Goal: Transaction & Acquisition: Purchase product/service

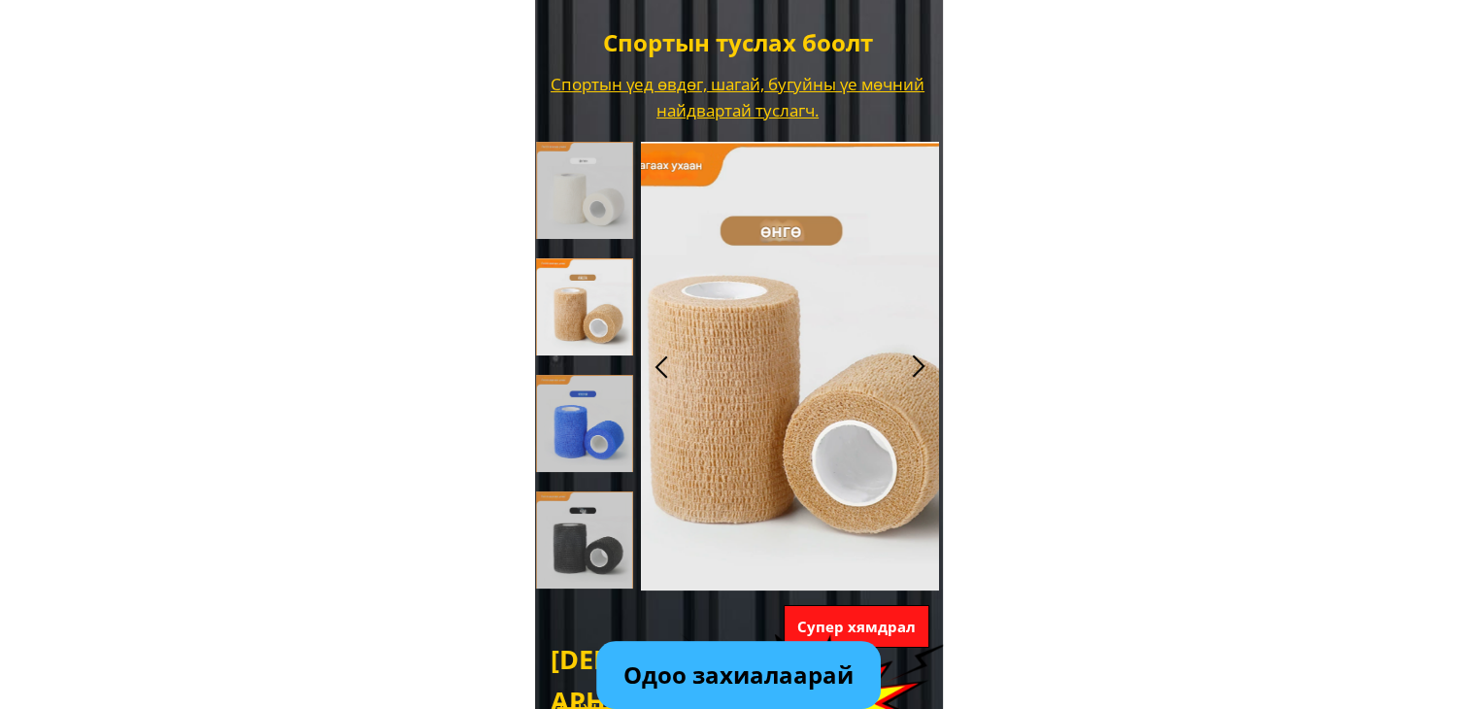
click at [939, 267] on div at bounding box center [825, 301] width 1221 height 938
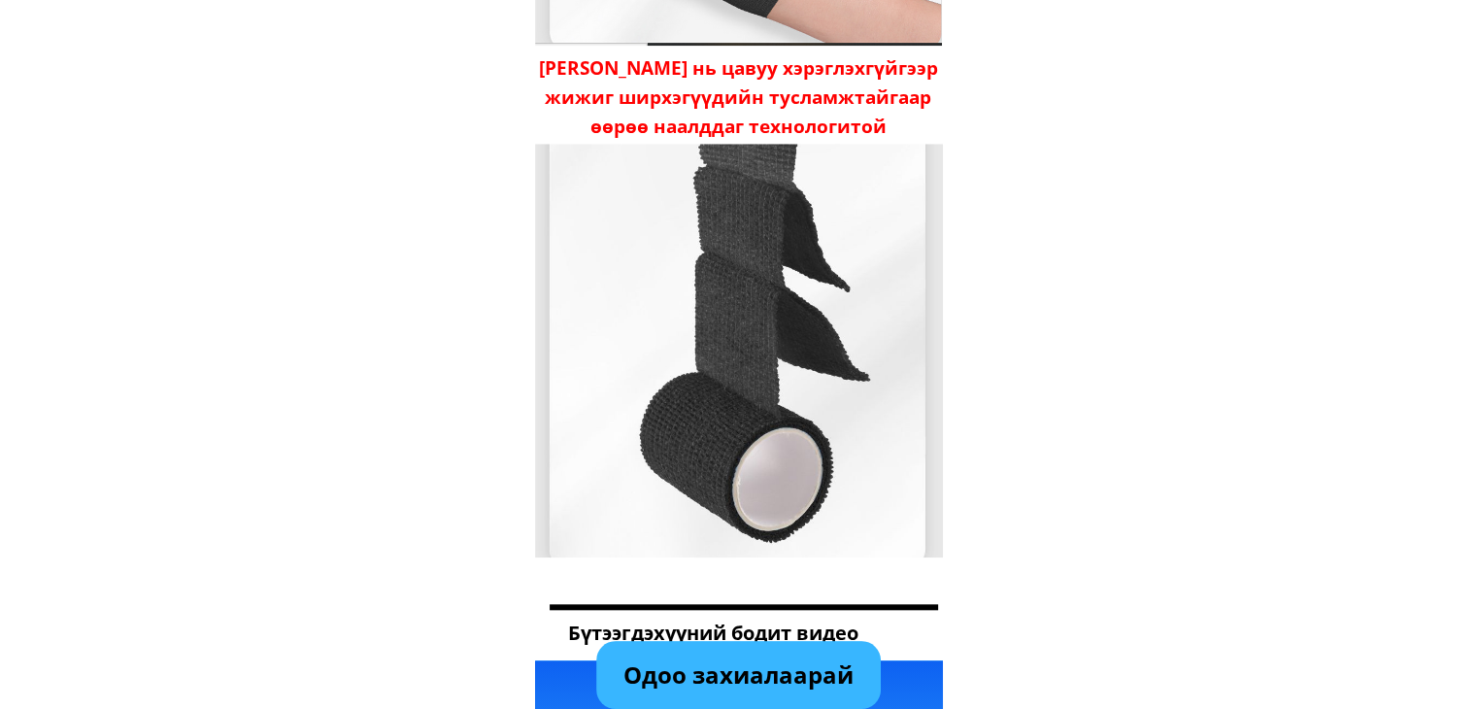
scroll to position [1845, 0]
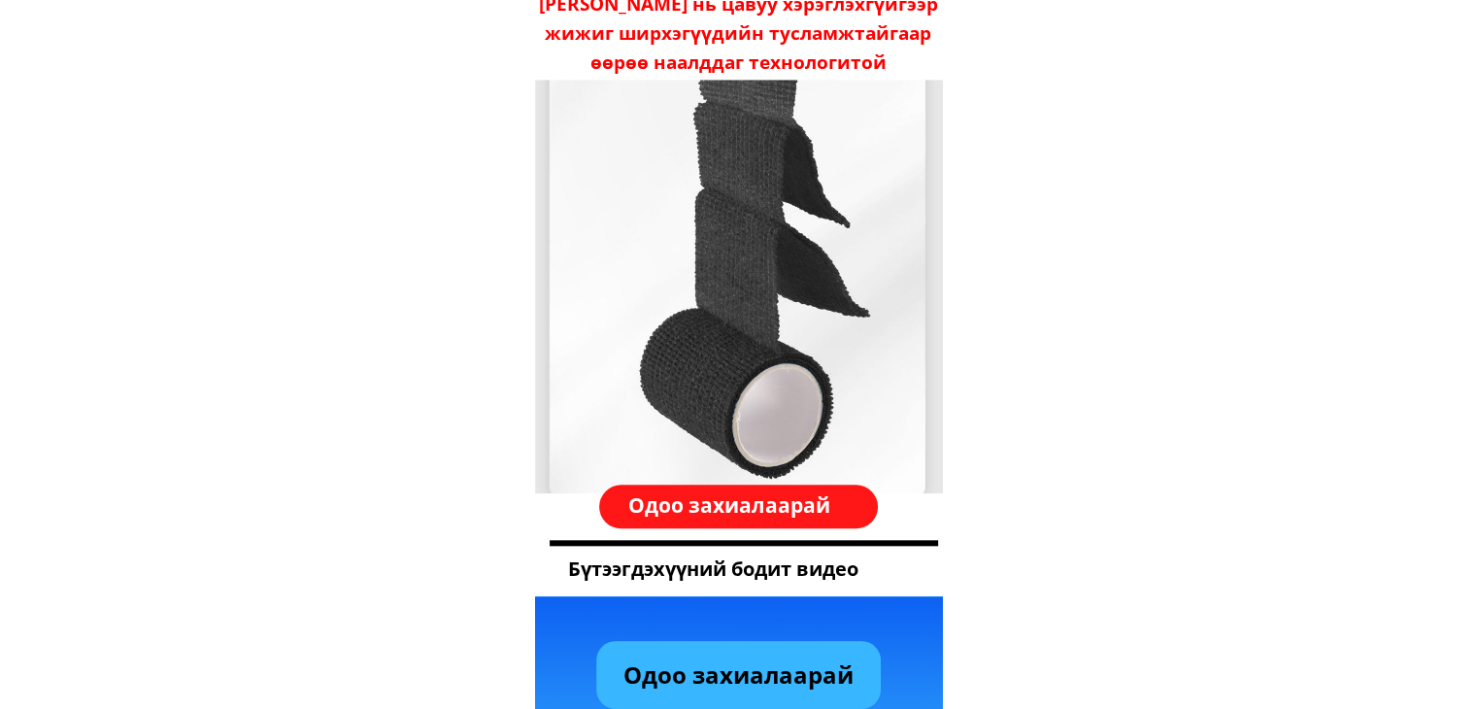
click at [754, 572] on h3 "Бүтээгдэхүүний бодит видео" at bounding box center [743, 569] width 351 height 31
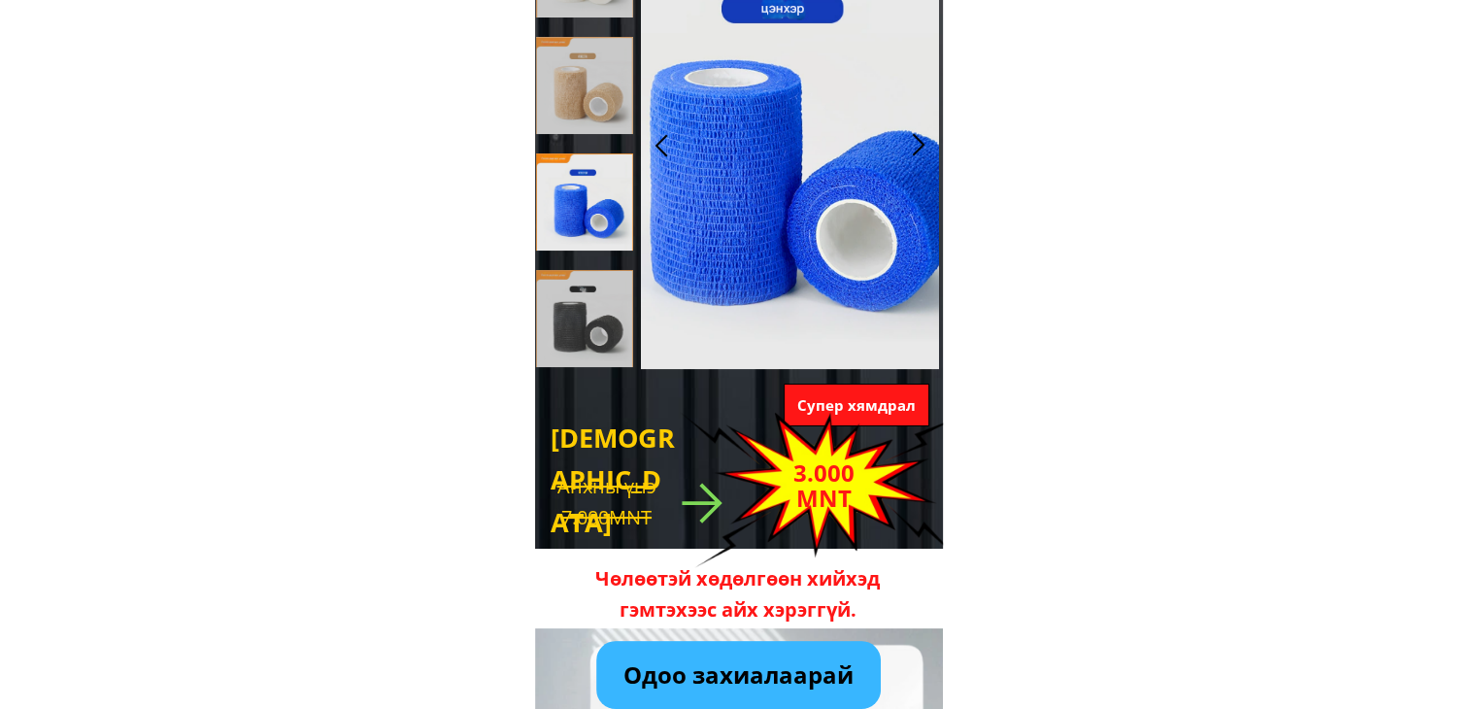
scroll to position [0, 0]
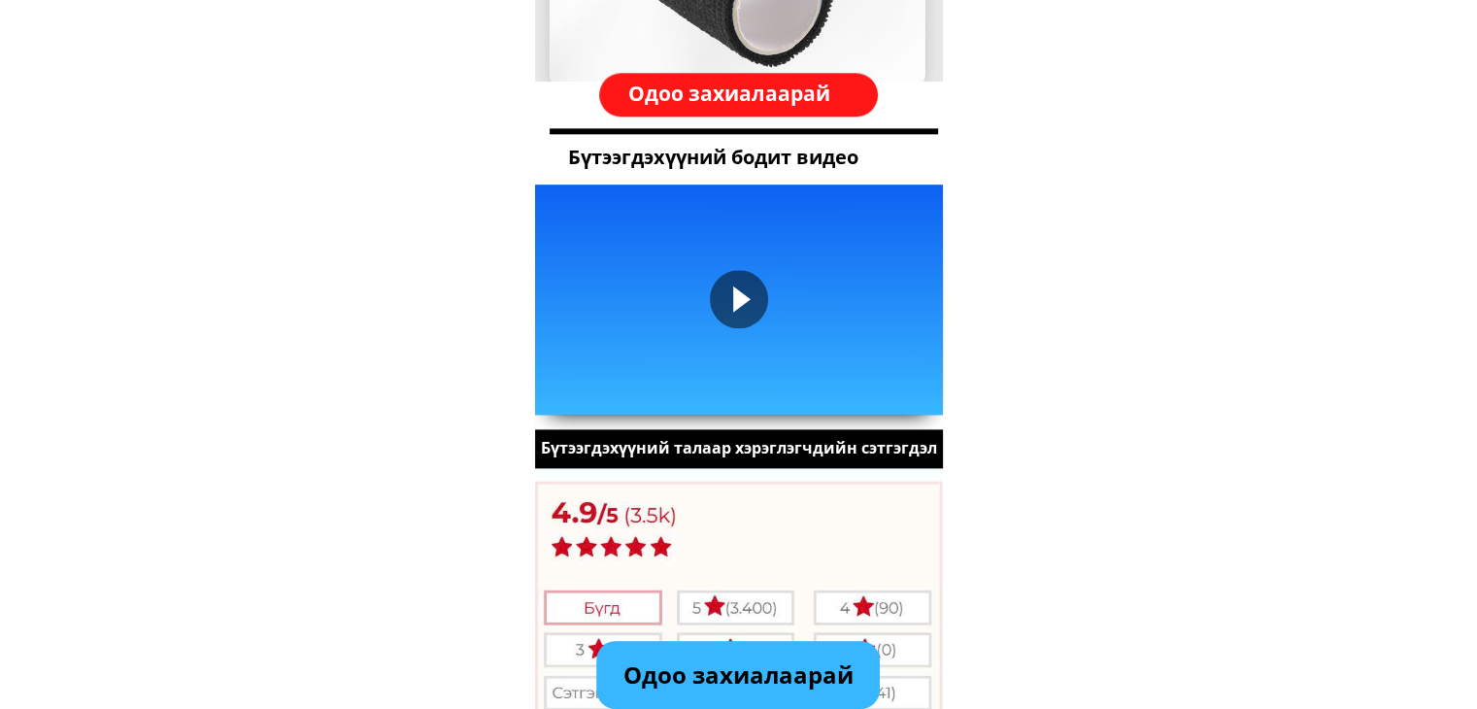
scroll to position [2331, 0]
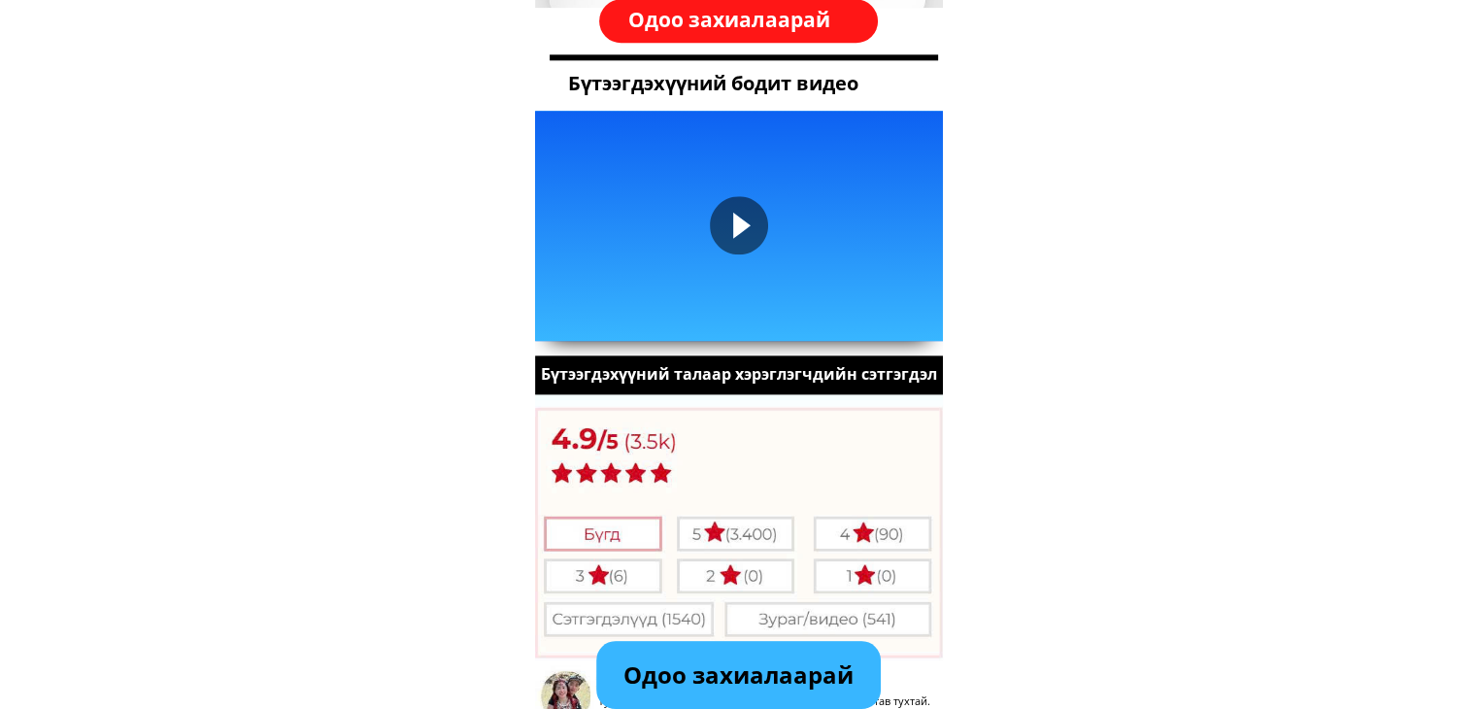
click at [735, 211] on div at bounding box center [739, 225] width 58 height 58
click at [742, 222] on div at bounding box center [739, 225] width 58 height 58
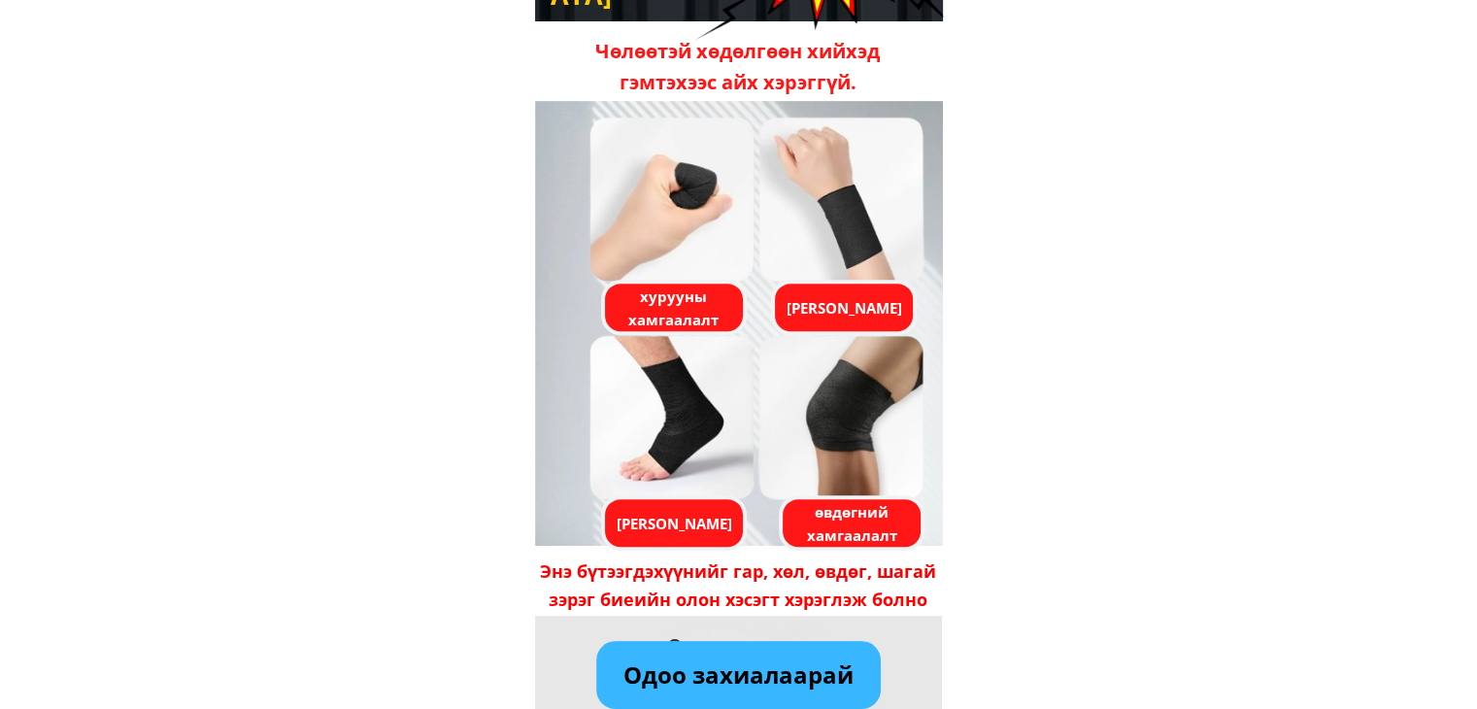
scroll to position [0, 0]
